Goal: Browse casually: Explore the website without a specific task or goal

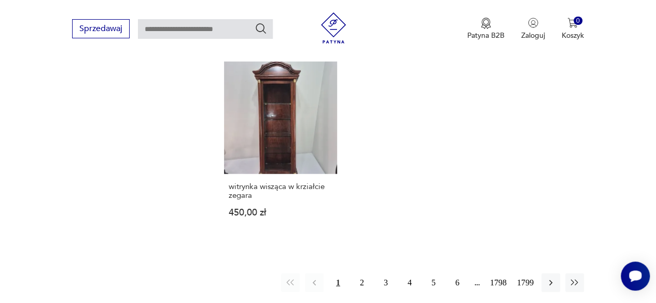
scroll to position [1351, 0]
click at [575, 278] on icon "button" at bounding box center [574, 283] width 10 height 10
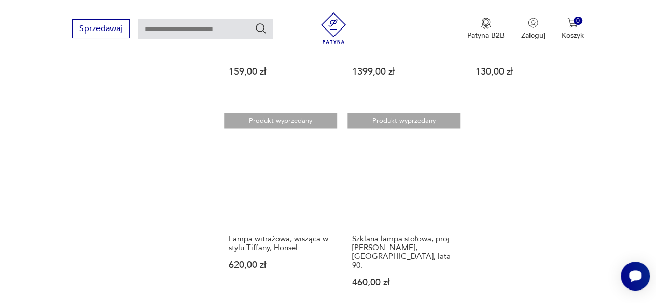
scroll to position [1033, 0]
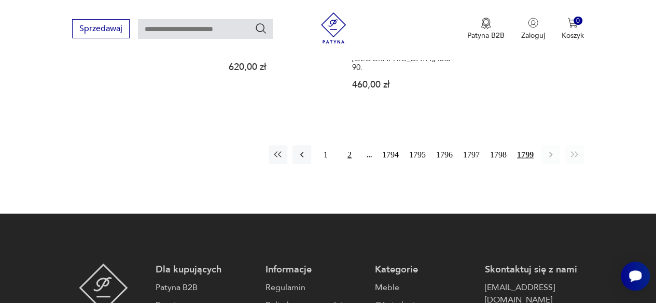
click at [349, 146] on button "2" at bounding box center [349, 155] width 19 height 19
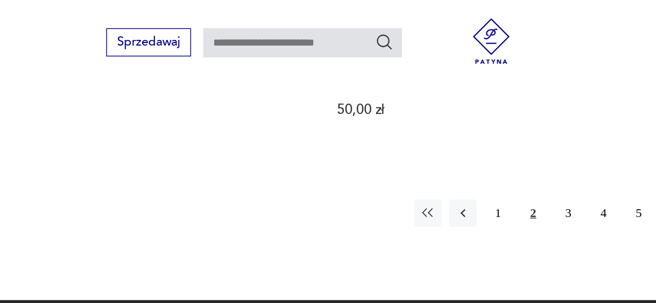
scroll to position [1457, 0]
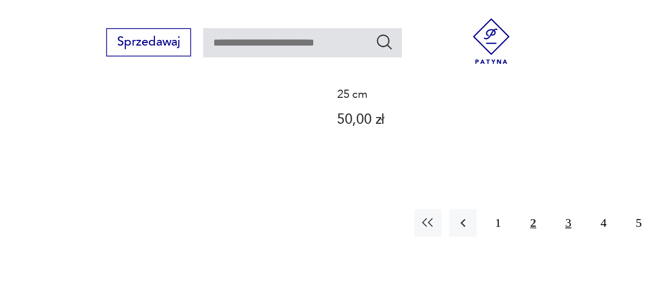
click at [388, 142] on button "3" at bounding box center [385, 151] width 19 height 19
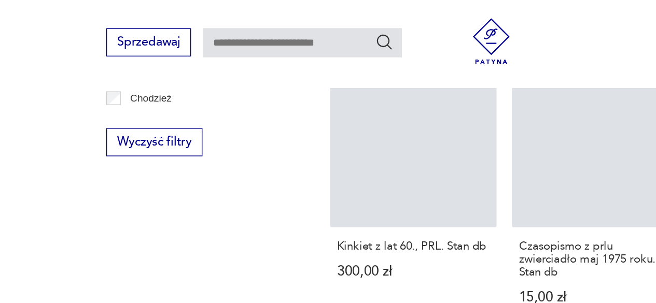
scroll to position [134, 0]
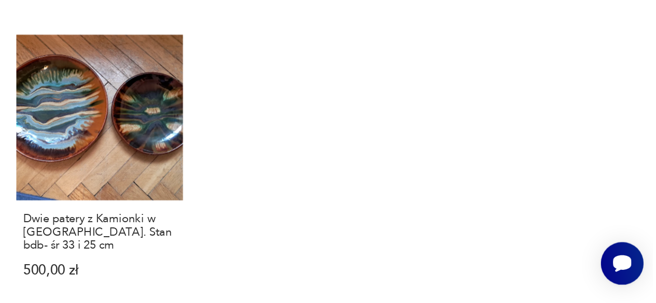
scroll to position [1214, 0]
